Goal: Check status: Check status

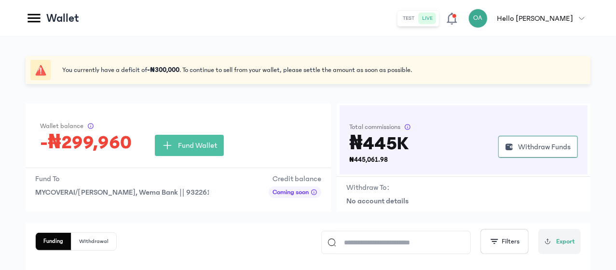
scroll to position [102, 0]
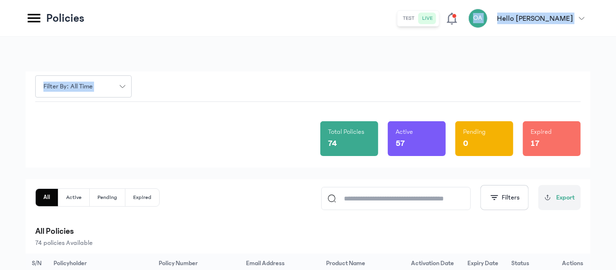
drag, startPoint x: 615, startPoint y: 76, endPoint x: 474, endPoint y: 13, distance: 154.1
click at [457, 13] on icon at bounding box center [451, 19] width 10 height 12
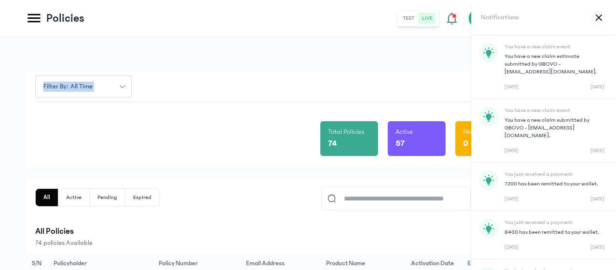
click at [436, 80] on div "Filter by: all time" at bounding box center [307, 86] width 545 height 30
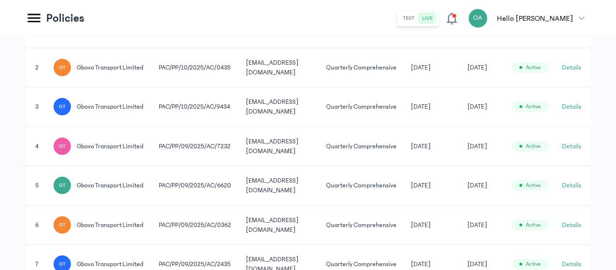
scroll to position [265, 0]
click at [505, 165] on td "[DATE]" at bounding box center [483, 145] width 44 height 40
click at [573, 150] on button "Details" at bounding box center [571, 145] width 19 height 10
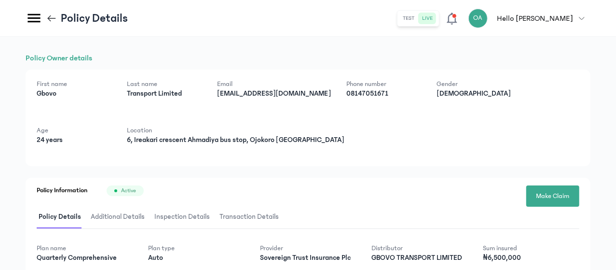
click at [524, 170] on div "Policy Owner details First name Gbovo Last name Transport Limited Email Insuran…" at bounding box center [308, 239] width 565 height 374
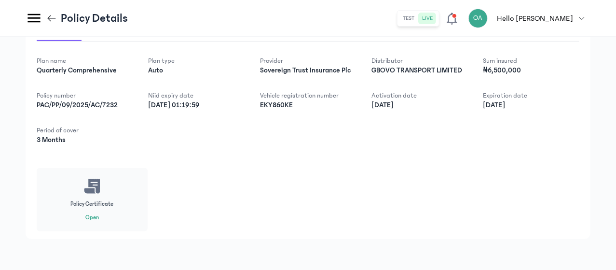
scroll to position [205, 0]
click at [99, 219] on button "Open" at bounding box center [91, 218] width 13 height 8
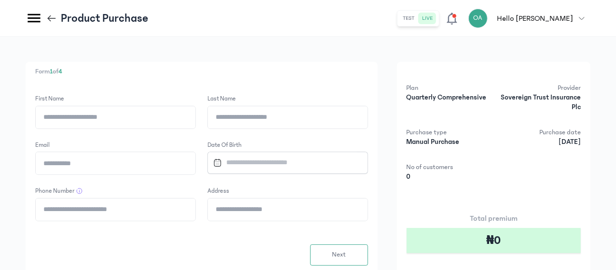
scroll to position [94, 0]
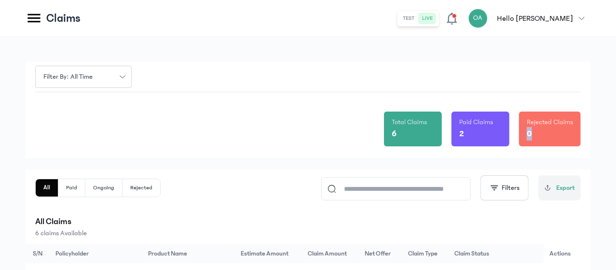
click at [615, 130] on html "MyCoverAi Get Started DASHBOARD Analytics ADMIN Sales Policies Claims Customers…" at bounding box center [308, 135] width 616 height 270
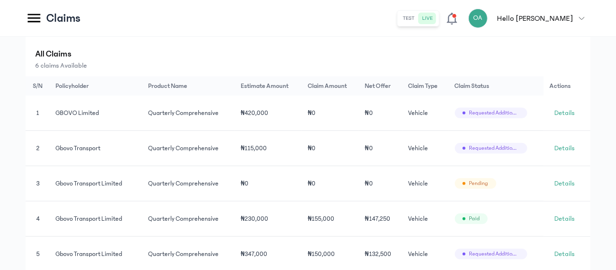
scroll to position [170, 0]
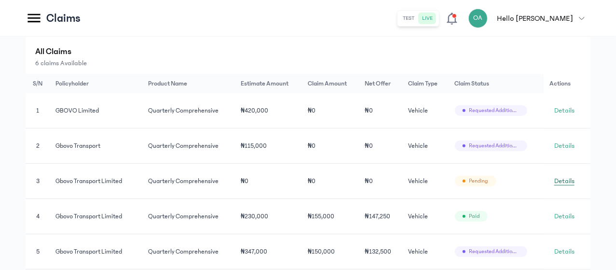
click at [573, 186] on span "Details" at bounding box center [564, 181] width 20 height 10
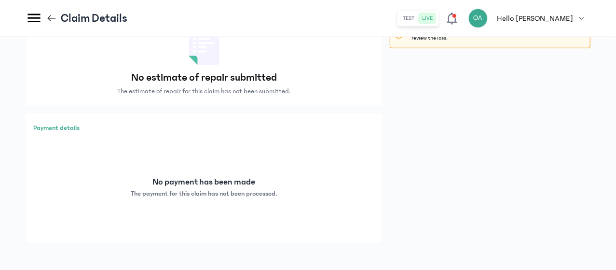
scroll to position [391, 0]
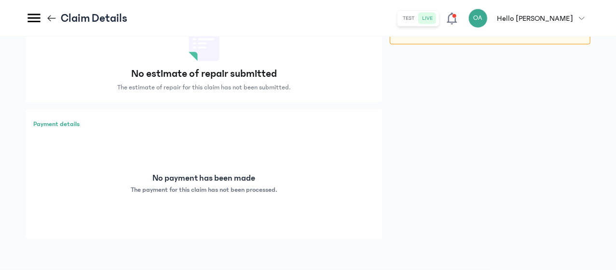
drag, startPoint x: 614, startPoint y: 228, endPoint x: 614, endPoint y: 167, distance: 60.7
drag, startPoint x: 614, startPoint y: 167, endPoint x: 615, endPoint y: 93, distance: 74.3
drag, startPoint x: 615, startPoint y: 93, endPoint x: 544, endPoint y: 173, distance: 107.2
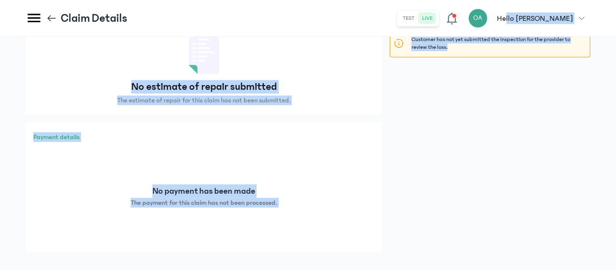
scroll to position [329, 0]
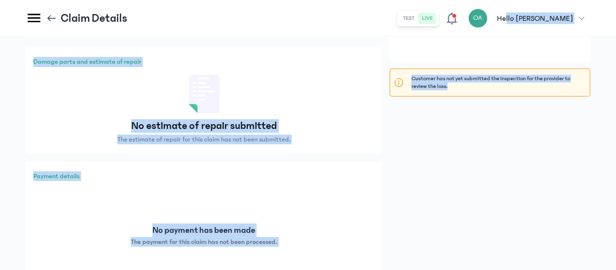
drag, startPoint x: 544, startPoint y: 173, endPoint x: 526, endPoint y: 11, distance: 163.5
click at [499, 128] on div "Manage claim pending Track, review or settle this claim. Claim received A claim…" at bounding box center [490, 60] width 201 height 459
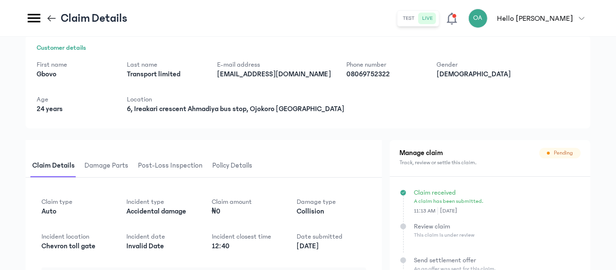
scroll to position [40, 0]
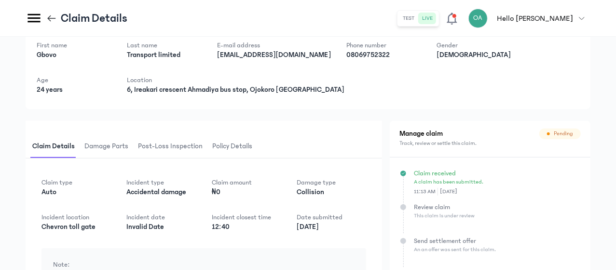
click at [56, 18] on icon at bounding box center [52, 18] width 8 height 0
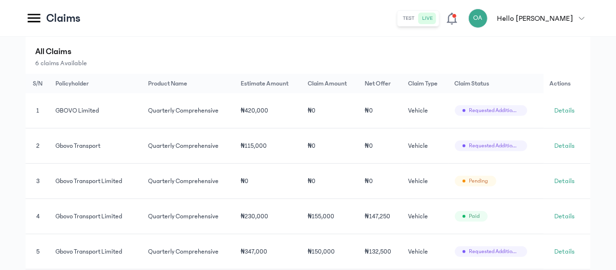
scroll to position [171, 0]
click at [564, 147] on span "Details" at bounding box center [564, 145] width 20 height 10
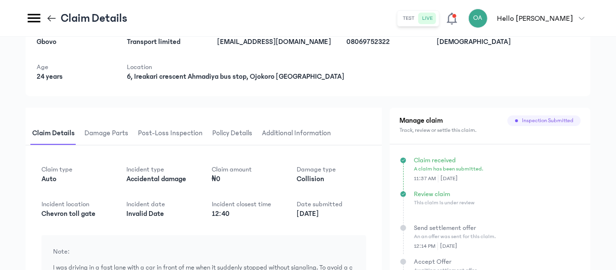
scroll to position [57, 0]
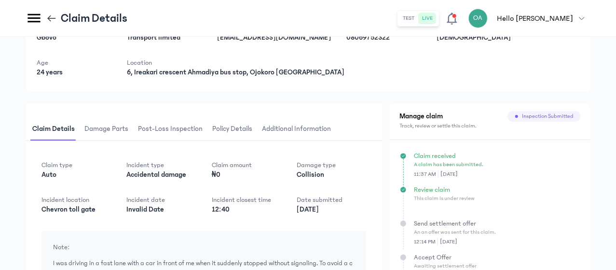
click at [130, 133] on span "Damage parts" at bounding box center [106, 129] width 48 height 23
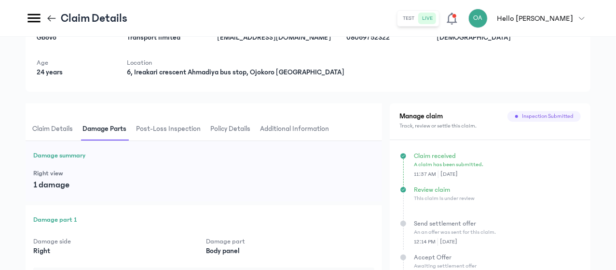
click at [202, 131] on span "Post-loss inspection" at bounding box center [168, 129] width 68 height 23
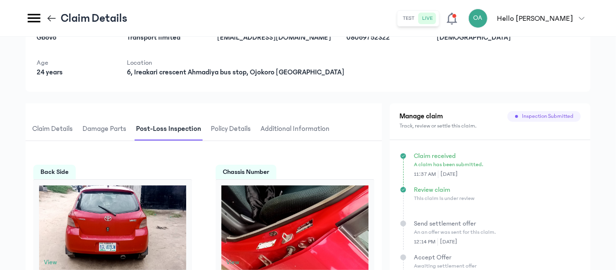
click at [253, 132] on span "Policy details" at bounding box center [231, 129] width 44 height 23
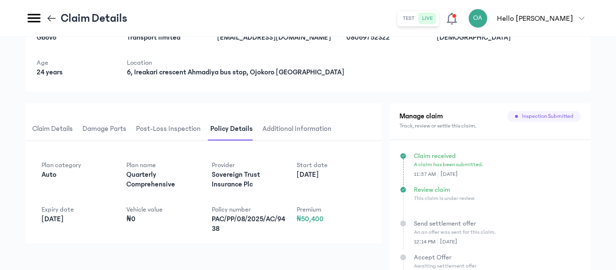
click at [202, 135] on span "Post-loss inspection" at bounding box center [168, 129] width 68 height 23
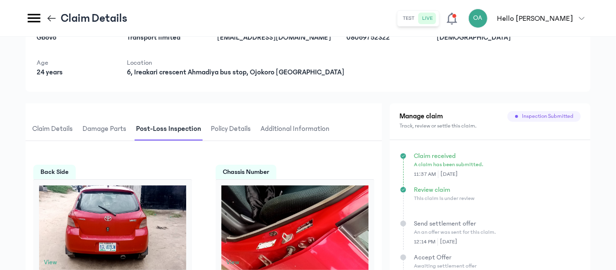
click at [615, 97] on html "MyCoverAi Get Started DASHBOARD Analytics ADMIN Sales Policies Claims Customers…" at bounding box center [308, 78] width 616 height 270
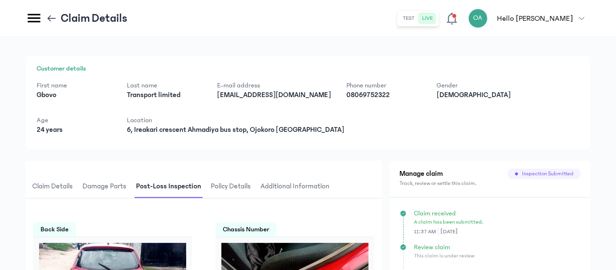
click at [51, 16] on icon at bounding box center [49, 18] width 3 height 6
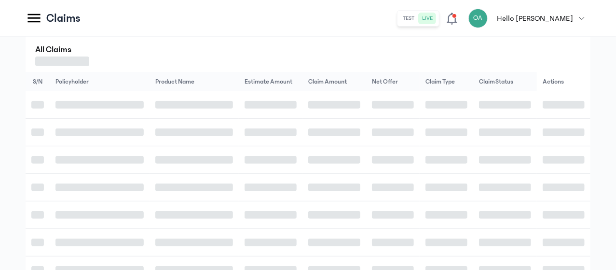
scroll to position [172, 0]
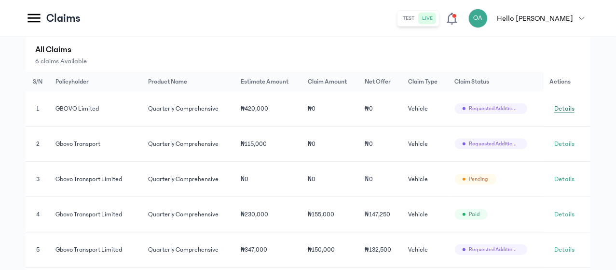
click at [567, 108] on span "Details" at bounding box center [564, 109] width 20 height 10
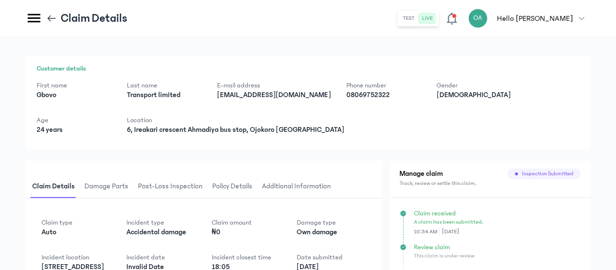
click at [532, 118] on div "First name [PERSON_NAME] Last name Transport limited E-mail address [EMAIL_ADDR…" at bounding box center [308, 108] width 542 height 54
click at [130, 186] on span "Damage parts" at bounding box center [106, 186] width 48 height 23
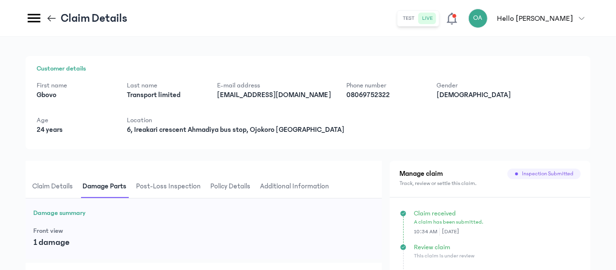
click at [202, 186] on span "Post-loss inspection" at bounding box center [168, 186] width 68 height 23
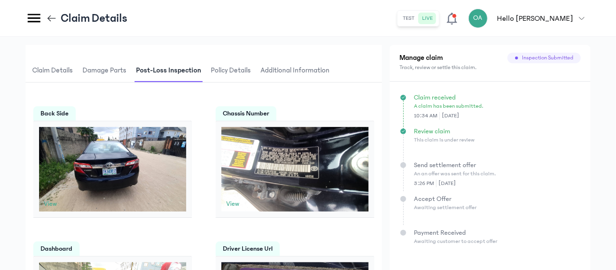
scroll to position [116, 0]
click at [57, 16] on icon at bounding box center [51, 18] width 11 height 11
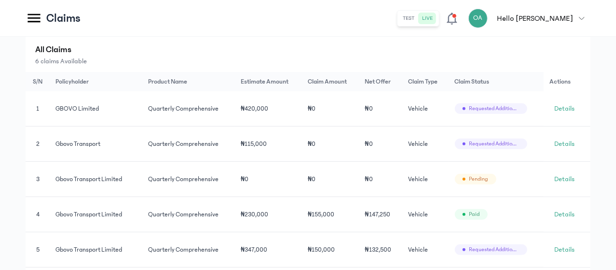
scroll to position [173, 0]
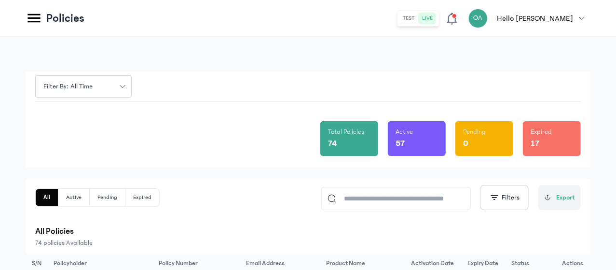
click at [212, 136] on div "Total Policies 74 Active 57 Pending 0 Expired 17" at bounding box center [307, 135] width 545 height 66
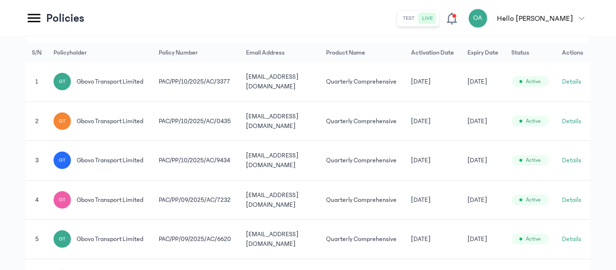
scroll to position [219, 0]
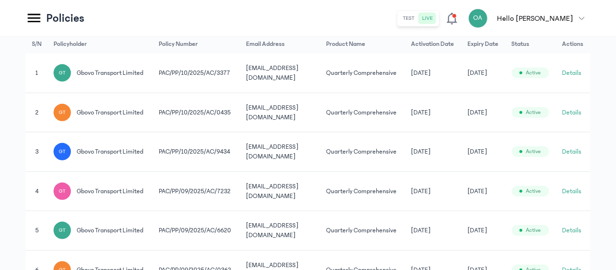
click at [505, 211] on td "[DATE]" at bounding box center [483, 191] width 44 height 40
click at [574, 196] on button "Details" at bounding box center [571, 191] width 19 height 10
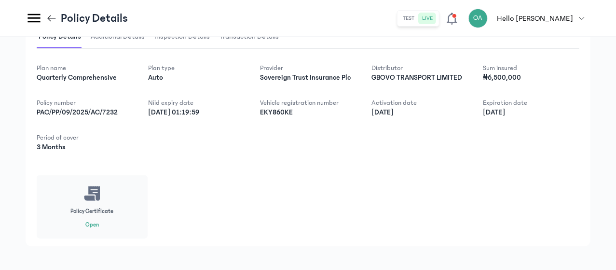
scroll to position [193, 0]
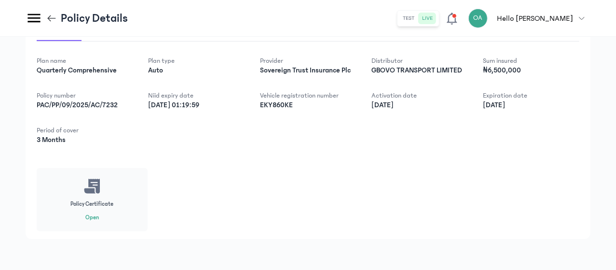
click at [99, 221] on button "Open" at bounding box center [91, 218] width 13 height 8
